Goal: Task Accomplishment & Management: Use online tool/utility

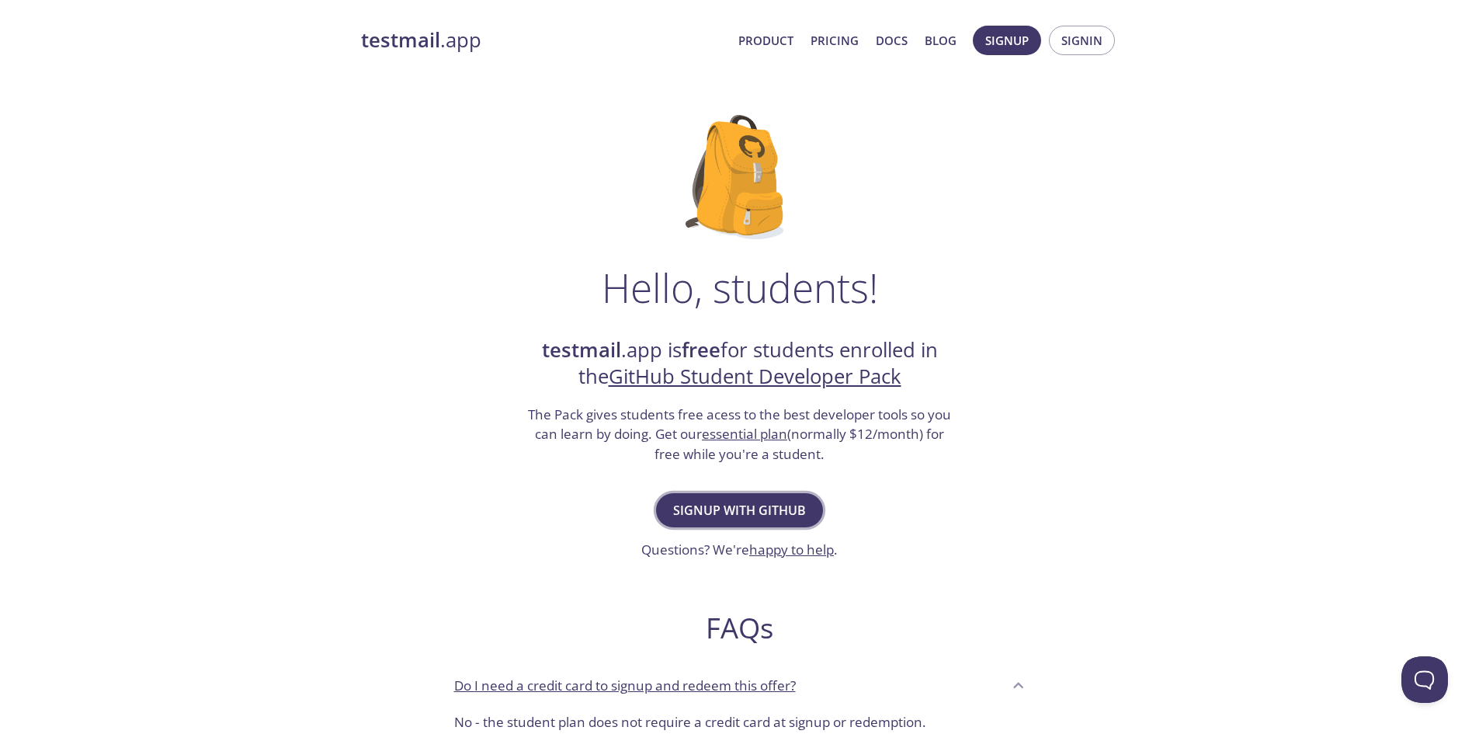
click at [711, 516] on span "Signup with GitHub" at bounding box center [739, 510] width 133 height 22
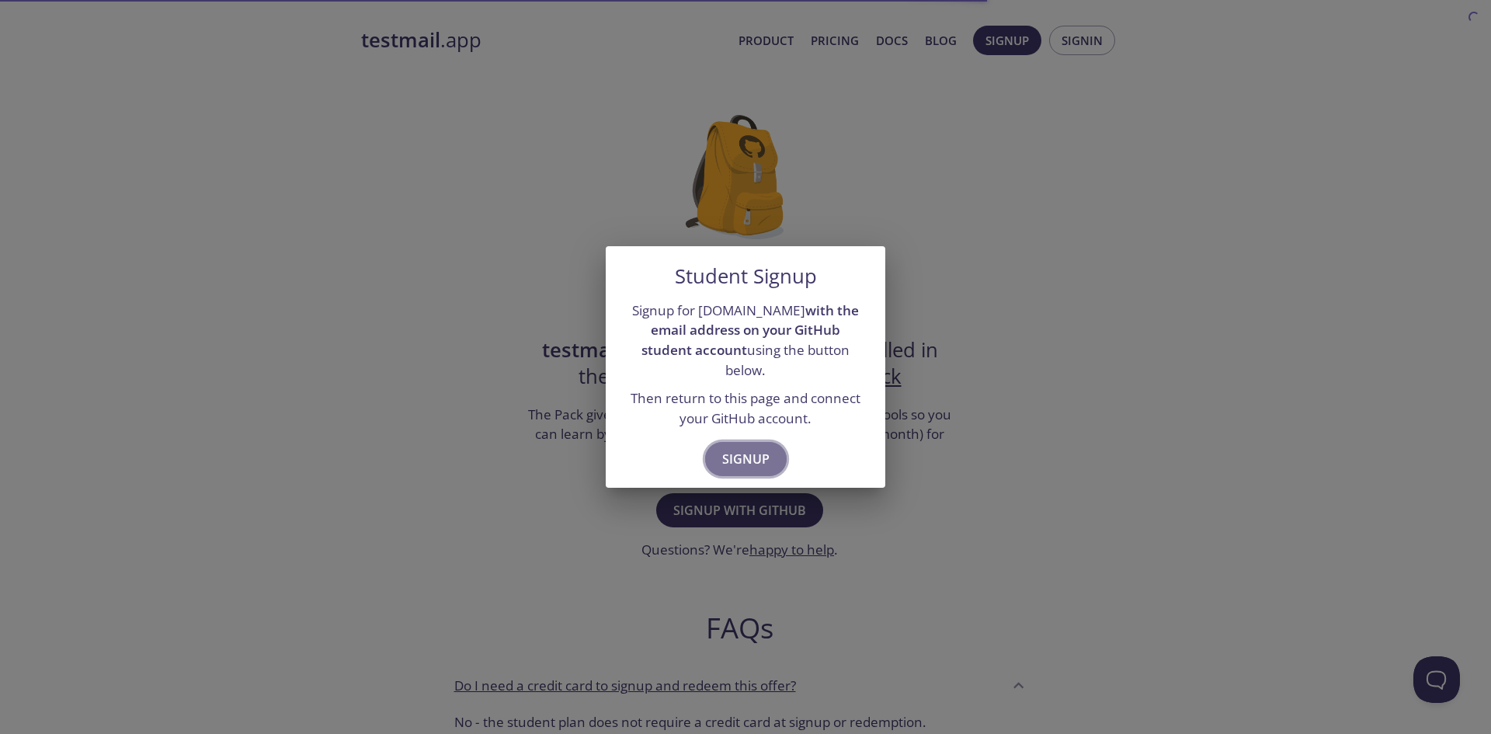
click at [730, 448] on span "Signup" at bounding box center [745, 459] width 47 height 22
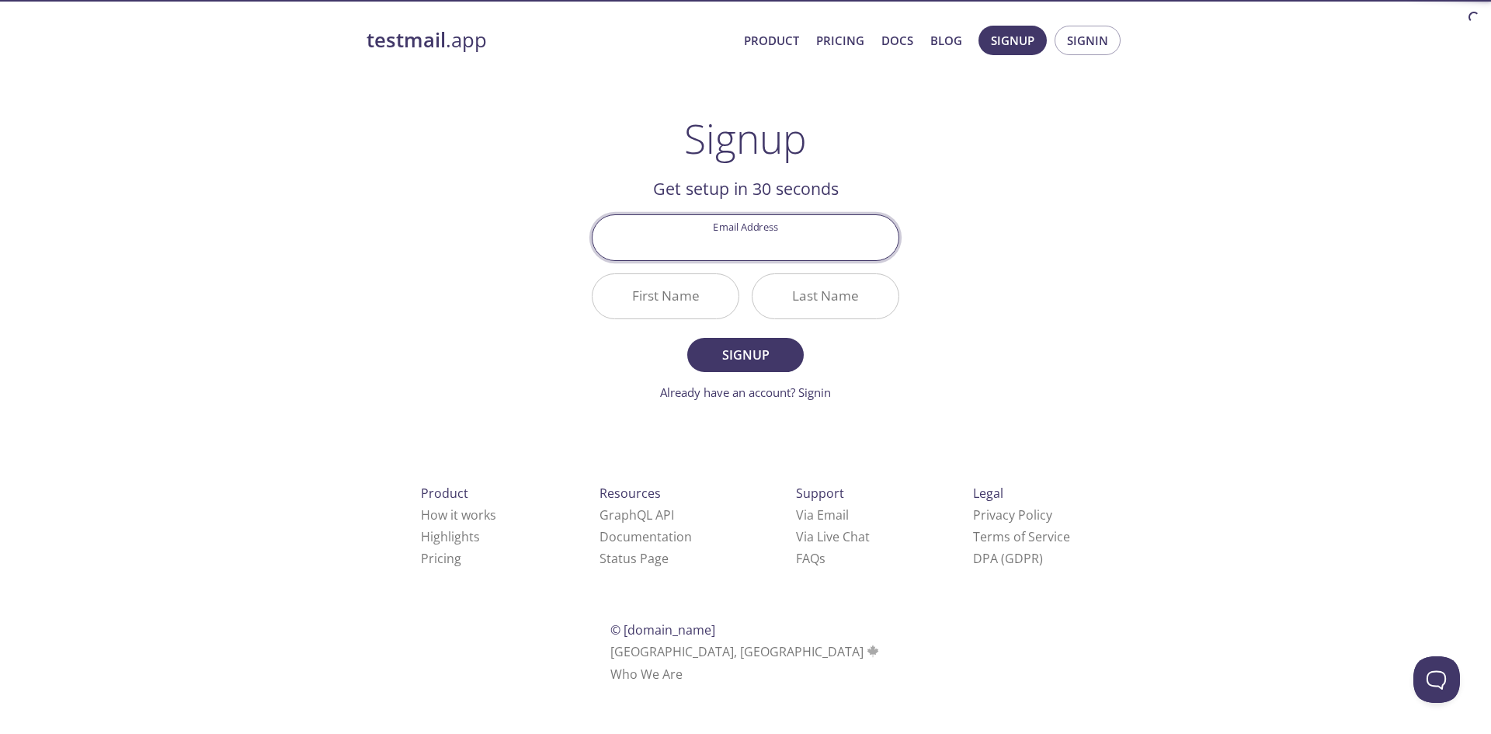
click at [773, 241] on input "Email Address" at bounding box center [745, 237] width 306 height 44
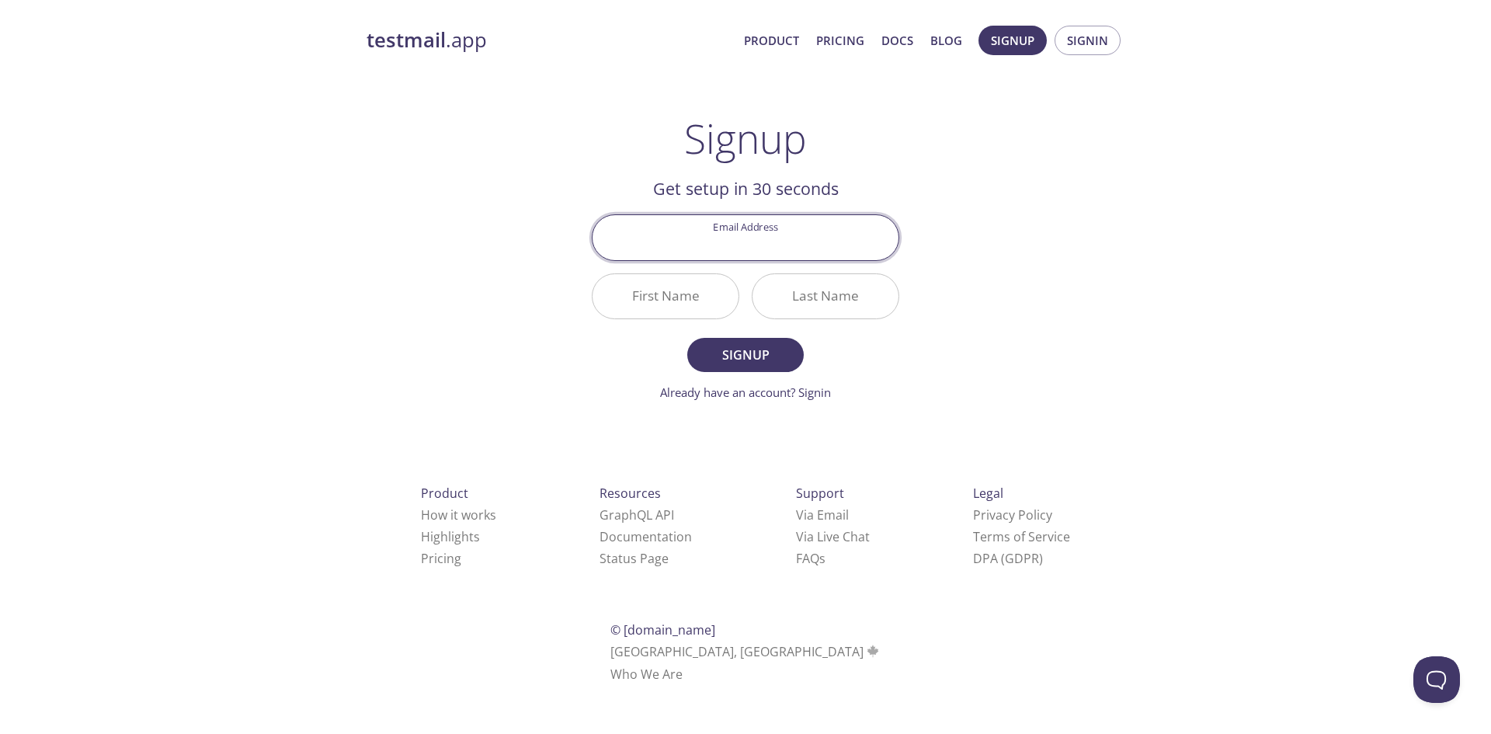
type input "[EMAIL_ADDRESS][DOMAIN_NAME]"
click at [677, 300] on input "First Name" at bounding box center [665, 296] width 146 height 44
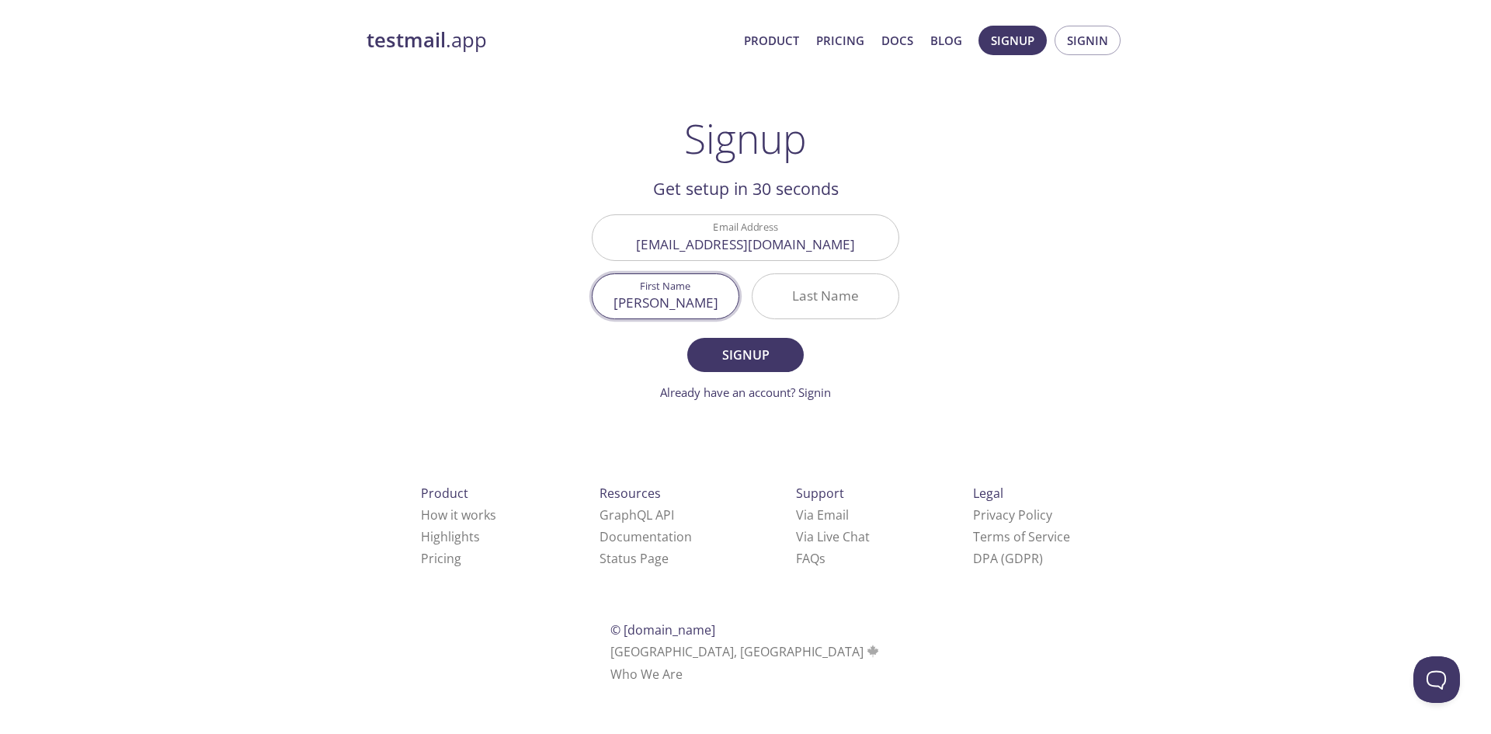
type input "[PERSON_NAME]"
type input "joyo"
click at [687, 338] on button "Signup" at bounding box center [745, 355] width 116 height 34
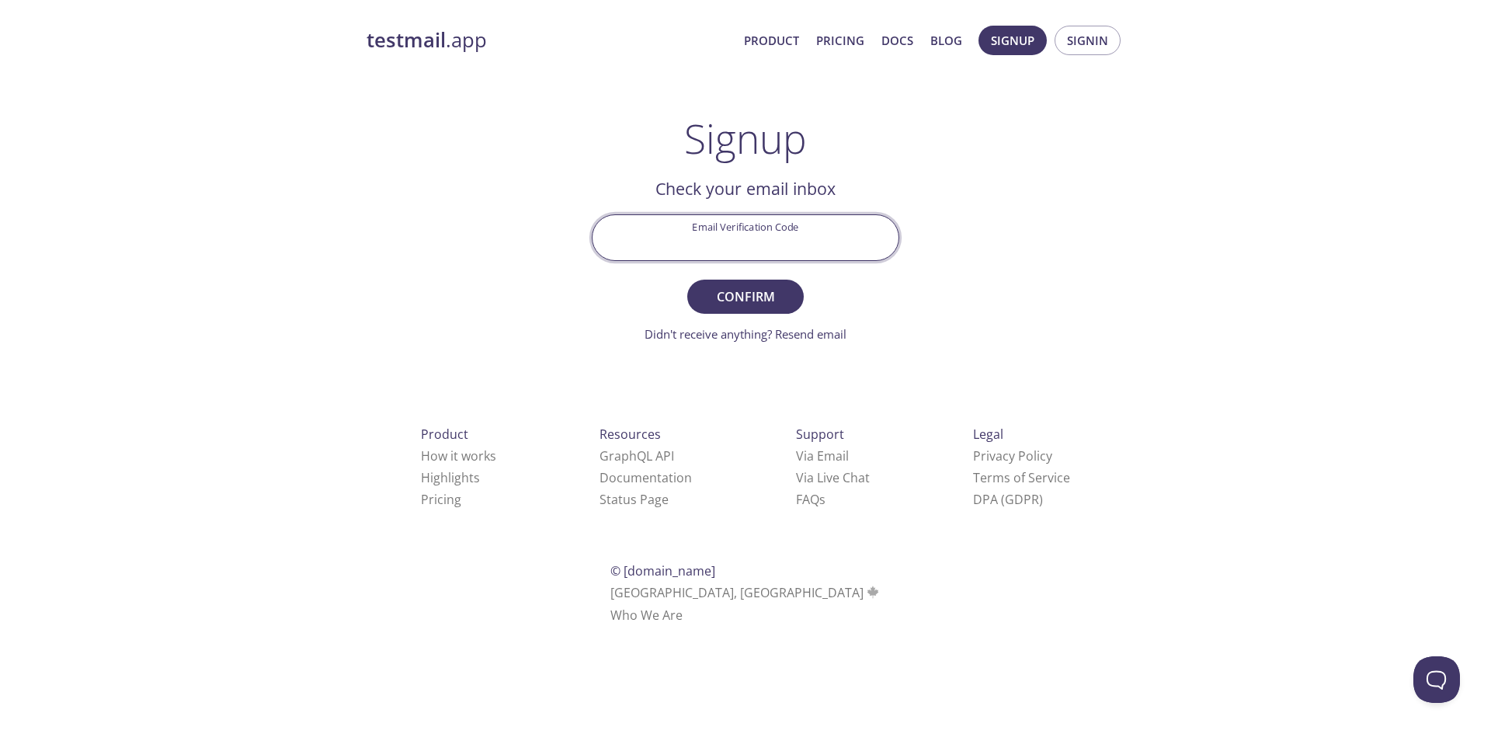
click at [782, 235] on input "Email Verification Code" at bounding box center [745, 237] width 306 height 44
paste input "4EL3UWG"
type input "4EL3UWG"
click at [757, 287] on span "Confirm" at bounding box center [745, 297] width 82 height 22
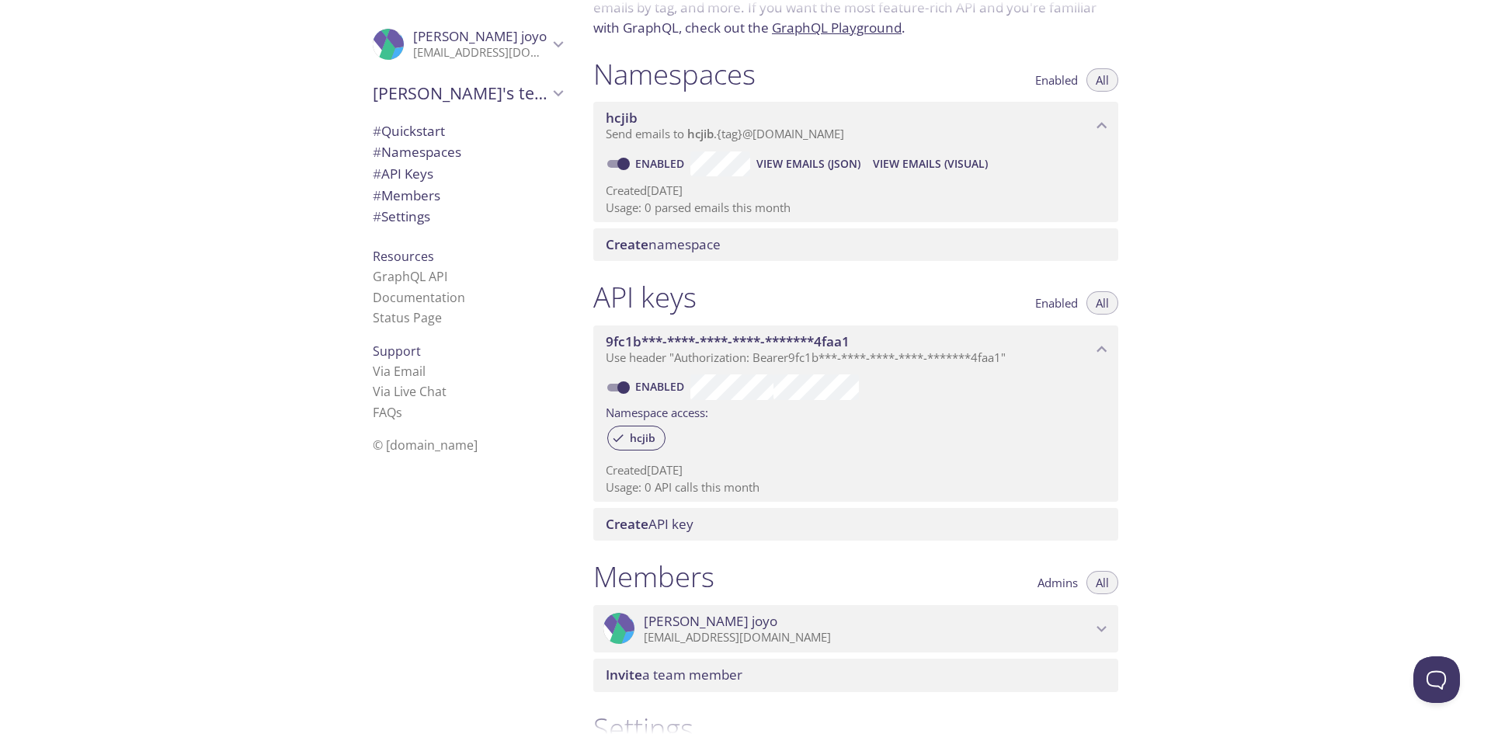
scroll to position [137, 0]
click at [433, 289] on link "Documentation" at bounding box center [419, 297] width 92 height 17
click at [400, 319] on link "Status Page" at bounding box center [407, 317] width 69 height 17
click at [548, 94] on icon "Elian's team" at bounding box center [558, 93] width 20 height 20
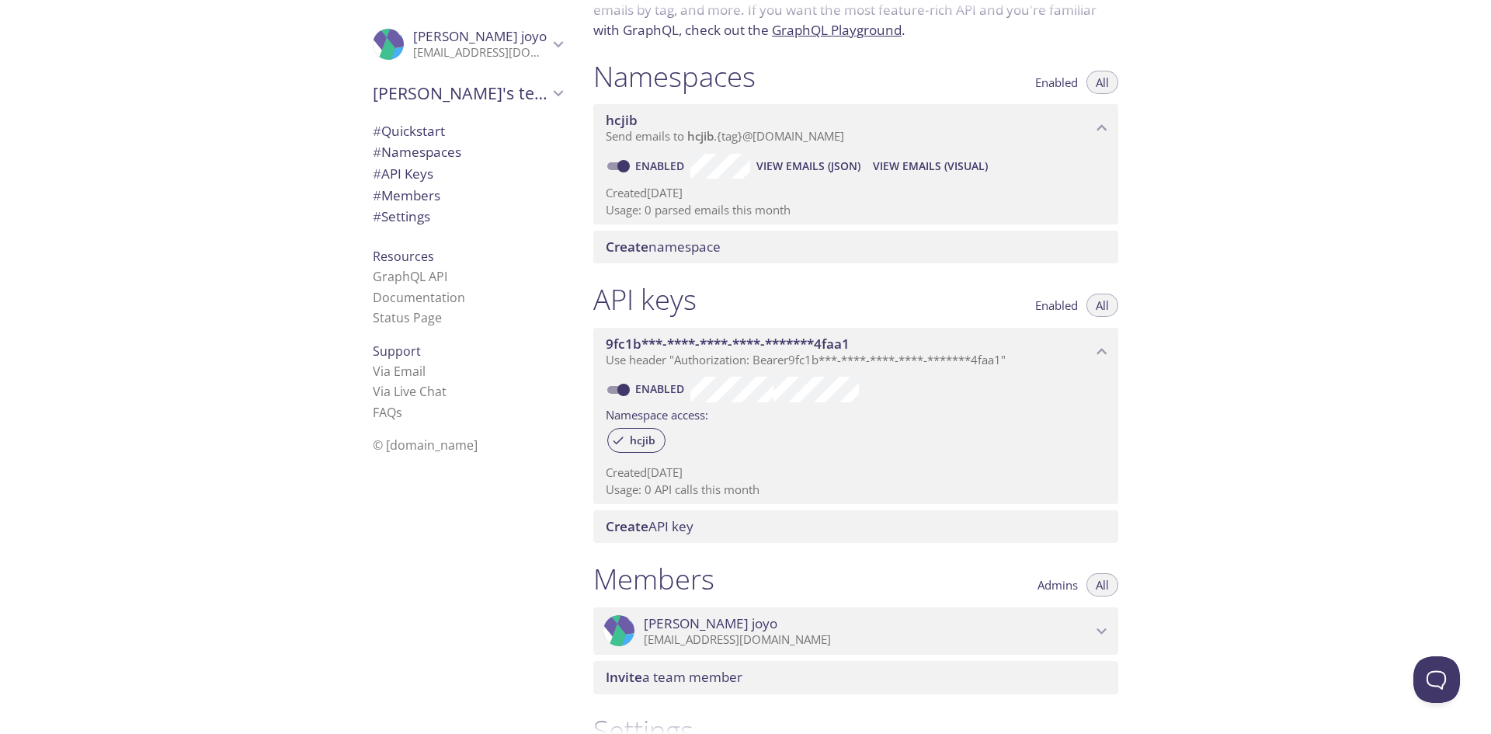
click at [435, 144] on span "# Namespaces" at bounding box center [417, 152] width 89 height 18
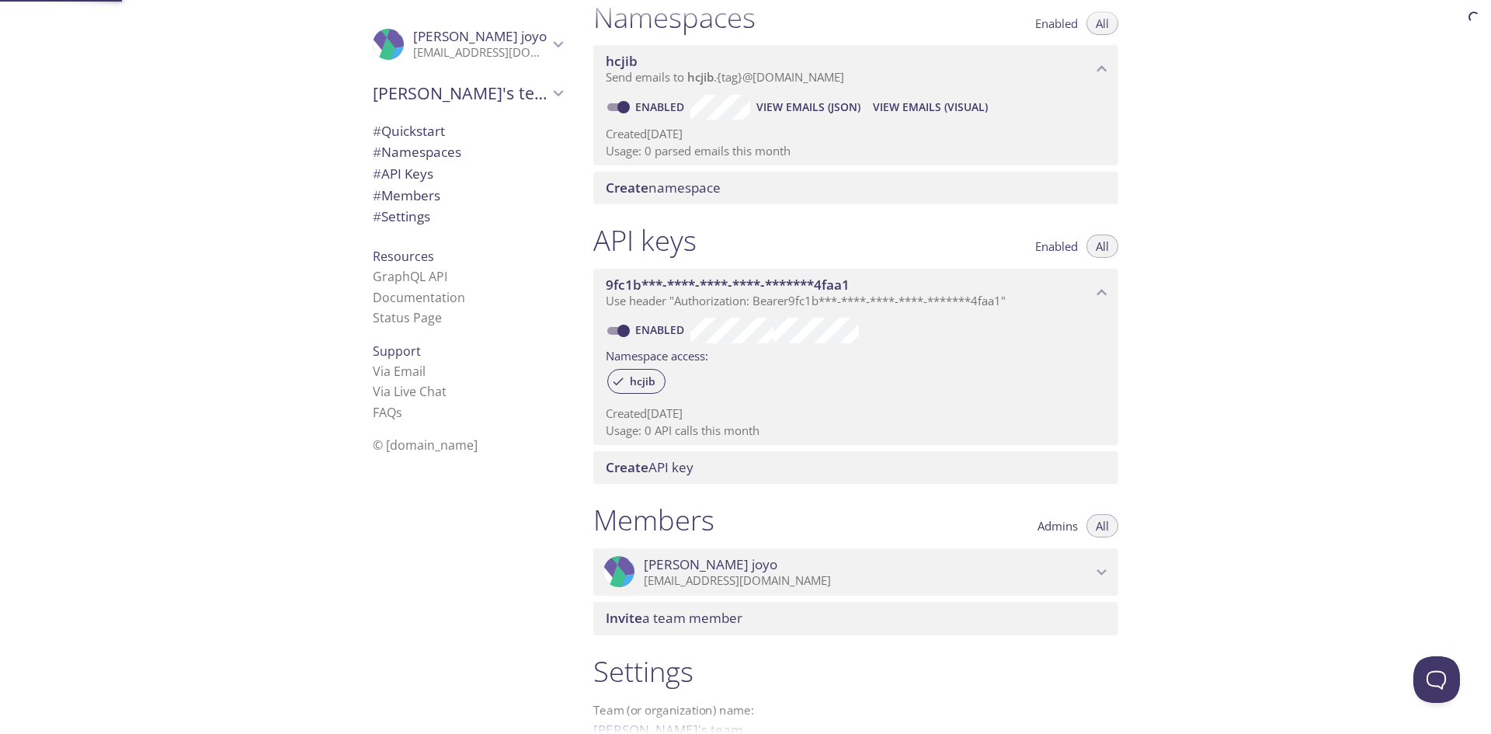
click at [438, 136] on span "# Quickstart" at bounding box center [467, 131] width 189 height 20
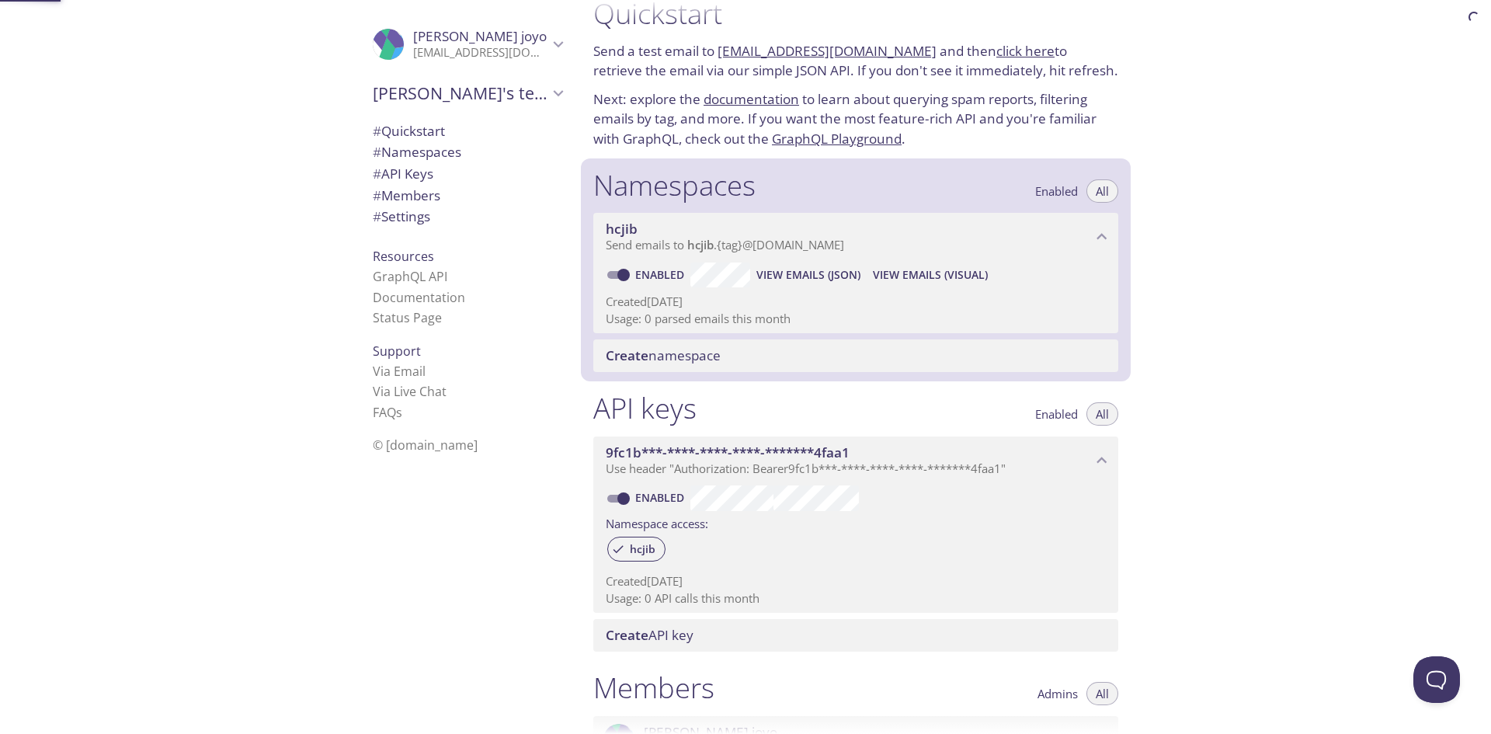
scroll to position [25, 0]
click at [936, 272] on span "View Emails (Visual)" at bounding box center [930, 278] width 115 height 19
